Goal: Find contact information: Find contact information

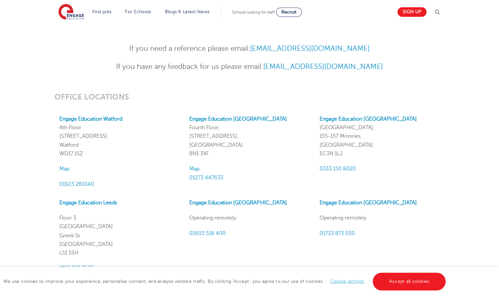
scroll to position [513, 0]
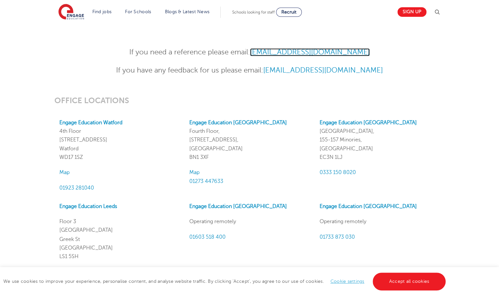
click at [279, 51] on link "[EMAIL_ADDRESS][DOMAIN_NAME]" at bounding box center [310, 52] width 120 height 8
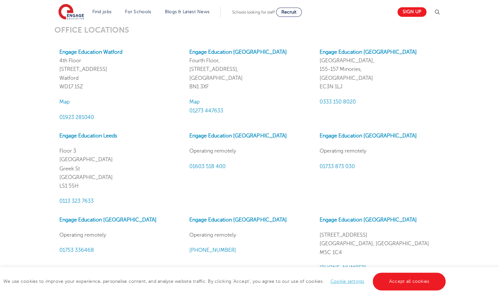
scroll to position [589, 0]
